Goal: Task Accomplishment & Management: Use online tool/utility

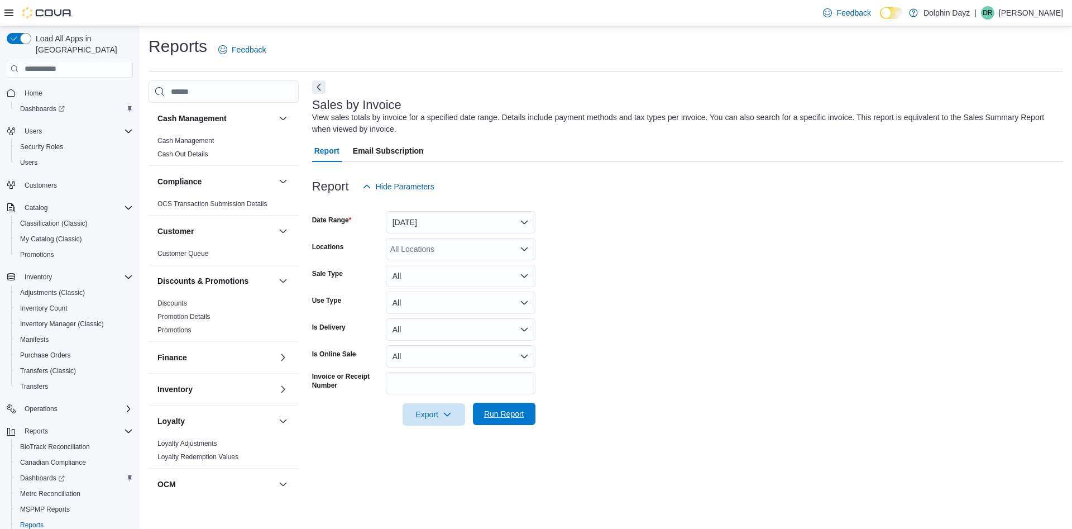
click at [499, 407] on span "Run Report" at bounding box center [504, 414] width 49 height 22
click at [725, 404] on form "Date Range [DATE] Locations All Locations Sale Type All Use Type All Is Deliver…" at bounding box center [687, 312] width 751 height 228
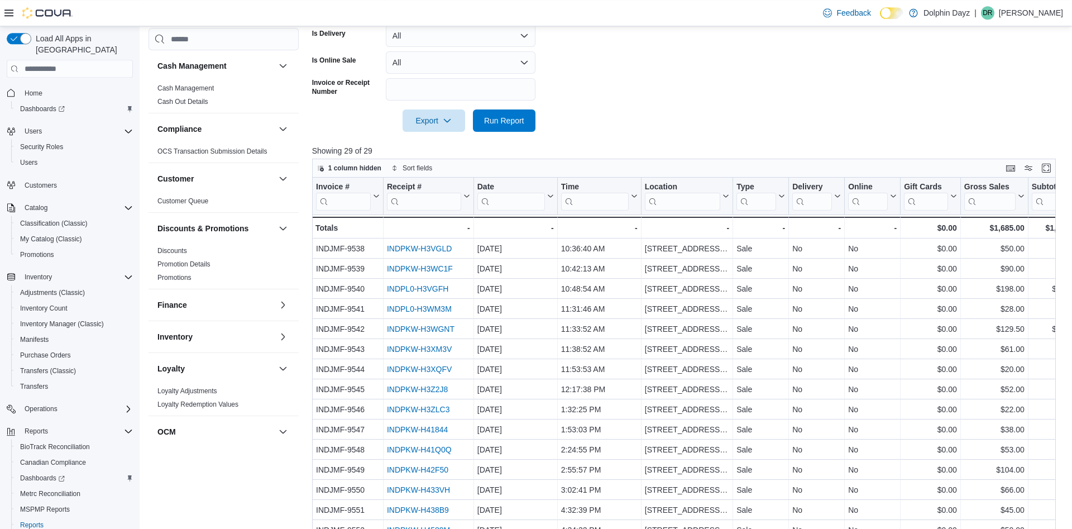
scroll to position [356, 0]
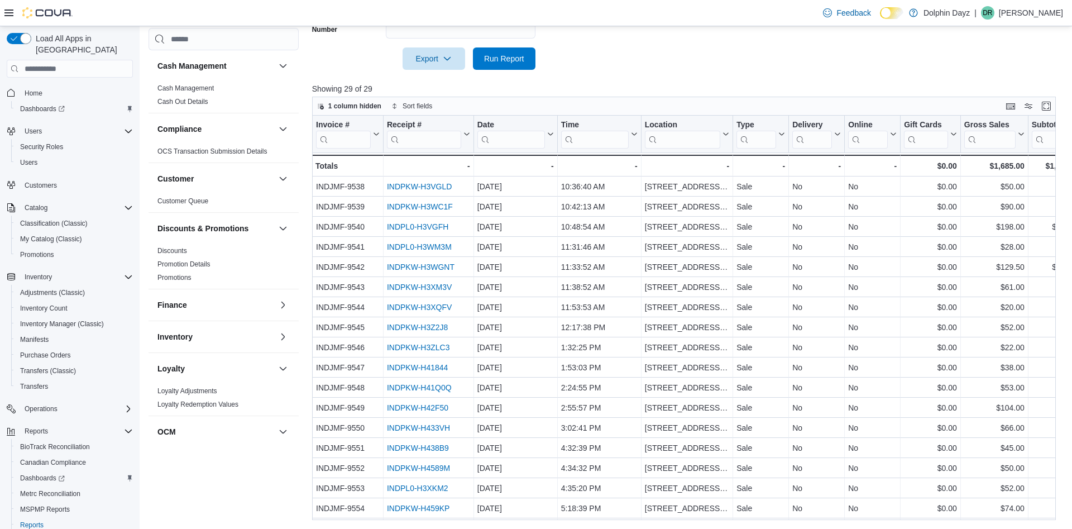
click at [1053, 520] on div "Reports Feedback Cash Management Cash Management Cash Out Details Compliance OC…" at bounding box center [606, 100] width 933 height 858
click at [1049, 520] on div "Reports Feedback Cash Management Cash Management Cash Out Details Compliance OC…" at bounding box center [606, 100] width 933 height 858
